Goal: Find specific page/section: Find specific page/section

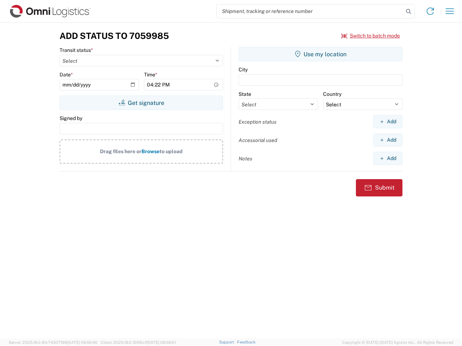
click at [310, 11] on input "search" at bounding box center [309, 11] width 187 height 14
click at [408, 12] on icon at bounding box center [408, 11] width 10 height 10
click at [430, 11] on icon at bounding box center [430, 11] width 12 height 12
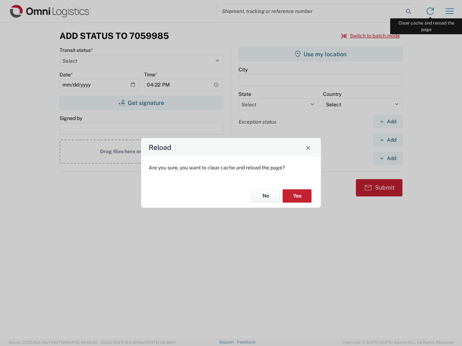
click at [449, 11] on div "Reload Are you sure, you want to clear cache and reload the page? No Yes" at bounding box center [231, 173] width 462 height 346
click at [370, 36] on div "Reload Are you sure, you want to clear cache and reload the page? No Yes" at bounding box center [231, 173] width 462 height 346
click at [141, 103] on div "Reload Are you sure, you want to clear cache and reload the page? No Yes" at bounding box center [231, 173] width 462 height 346
click at [320, 54] on div "Reload Are you sure, you want to clear cache and reload the page? No Yes" at bounding box center [231, 173] width 462 height 346
click at [387, 122] on div "Reload Are you sure, you want to clear cache and reload the page? No Yes" at bounding box center [231, 173] width 462 height 346
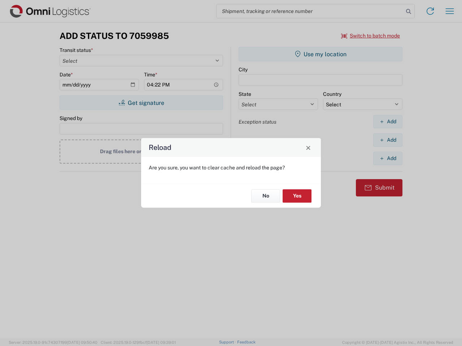
click at [387, 140] on div "Reload Are you sure, you want to clear cache and reload the page? No Yes" at bounding box center [231, 173] width 462 height 346
click at [387, 158] on div "Reload Are you sure, you want to clear cache and reload the page? No Yes" at bounding box center [231, 173] width 462 height 346
